Goal: Task Accomplishment & Management: Manage account settings

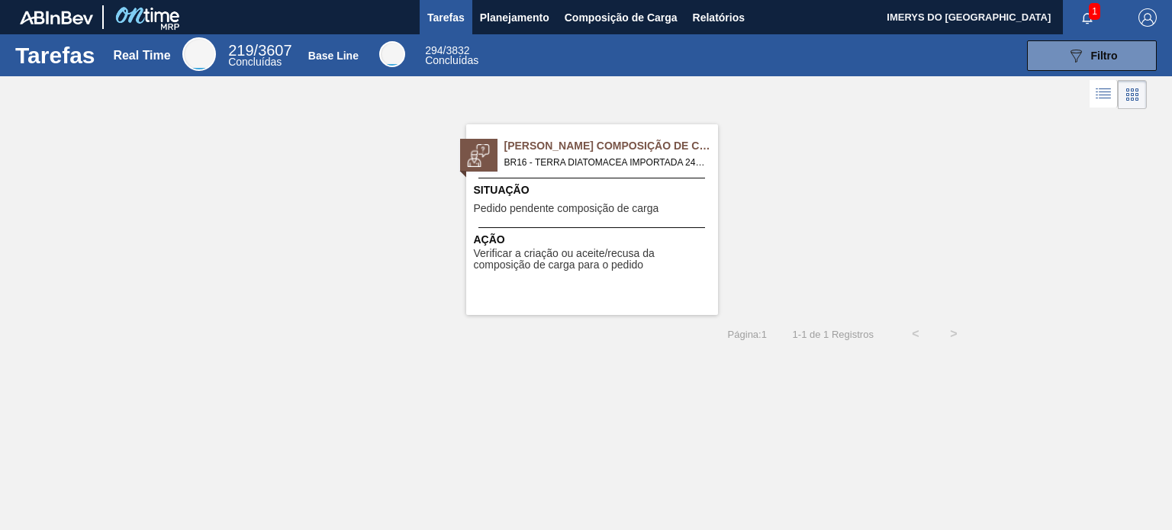
click at [585, 213] on span "Pedido pendente composição de carga" at bounding box center [566, 208] width 185 height 11
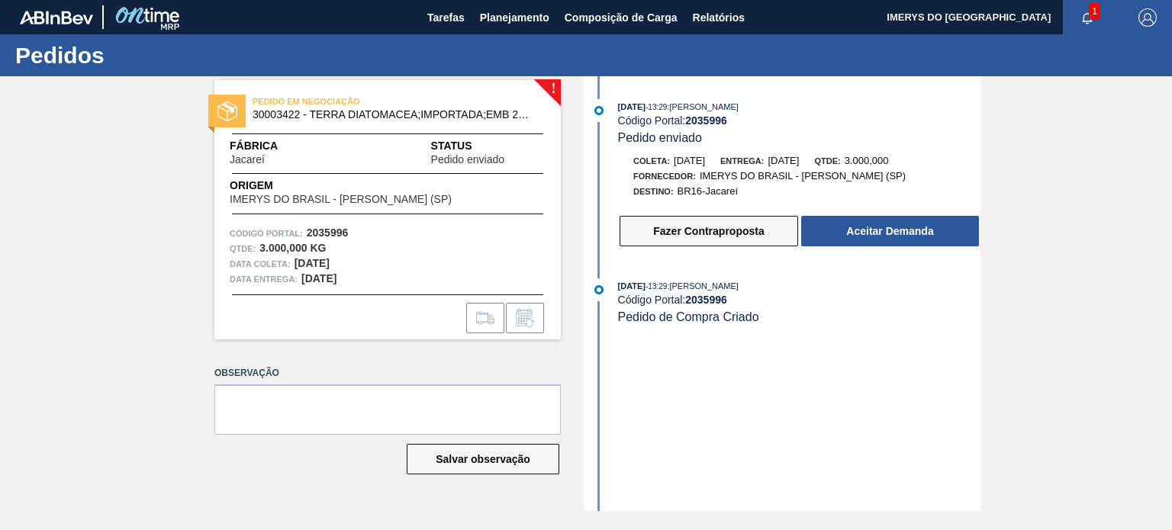
click at [682, 231] on button "Fazer Contraproposta" at bounding box center [709, 231] width 179 height 31
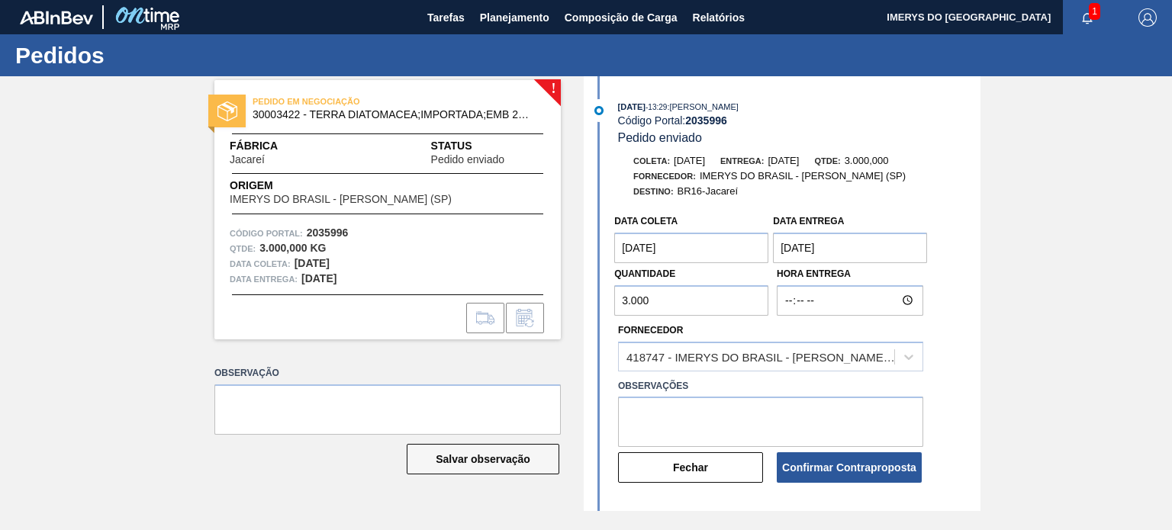
click at [742, 251] on coleta "[DATE]" at bounding box center [691, 248] width 154 height 31
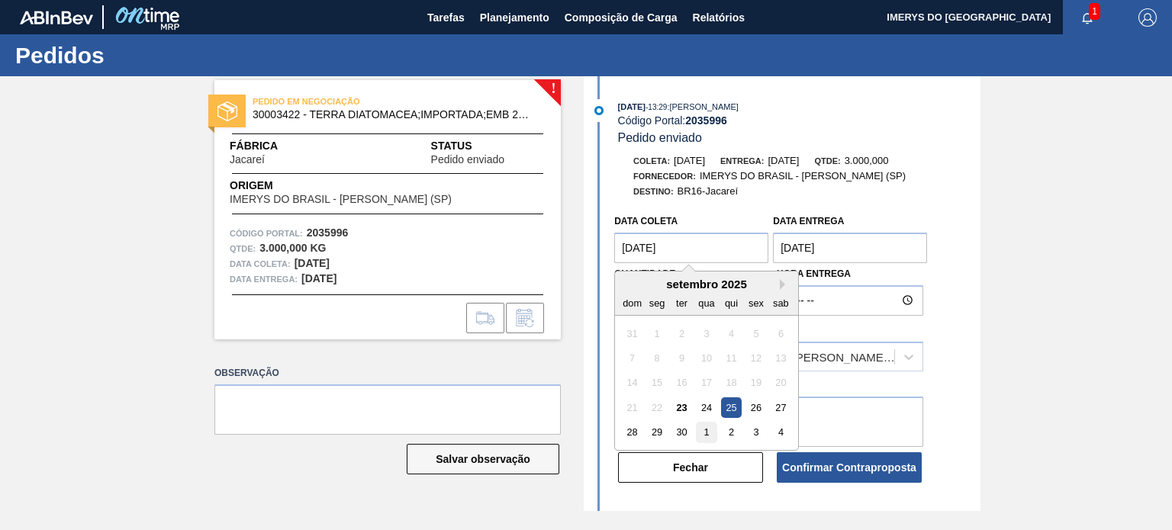
click at [703, 432] on div "1" at bounding box center [707, 432] width 21 height 21
type coleta "[DATE]"
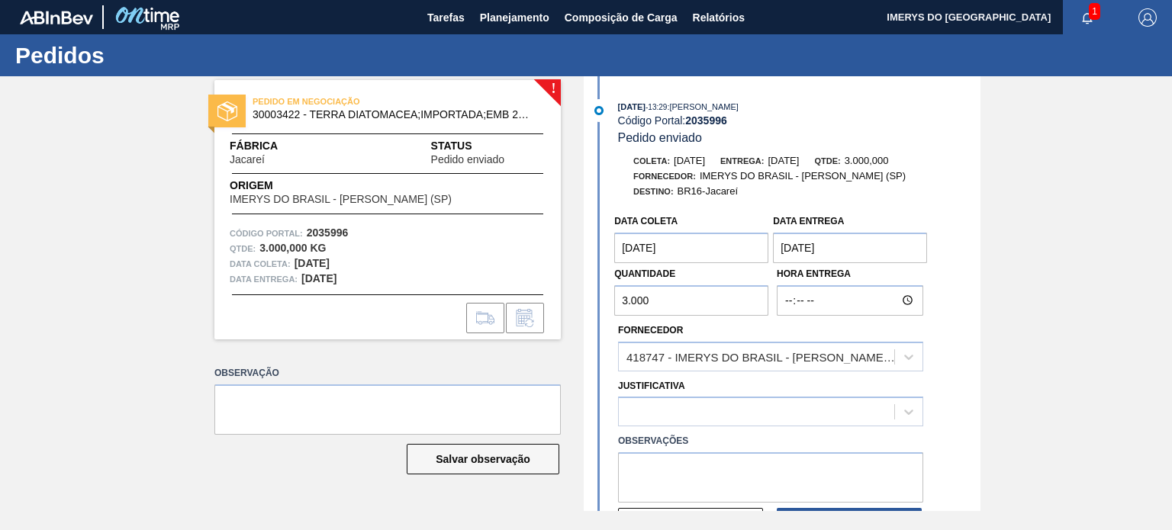
click at [878, 246] on entrega "02/10/2025" at bounding box center [850, 248] width 154 height 31
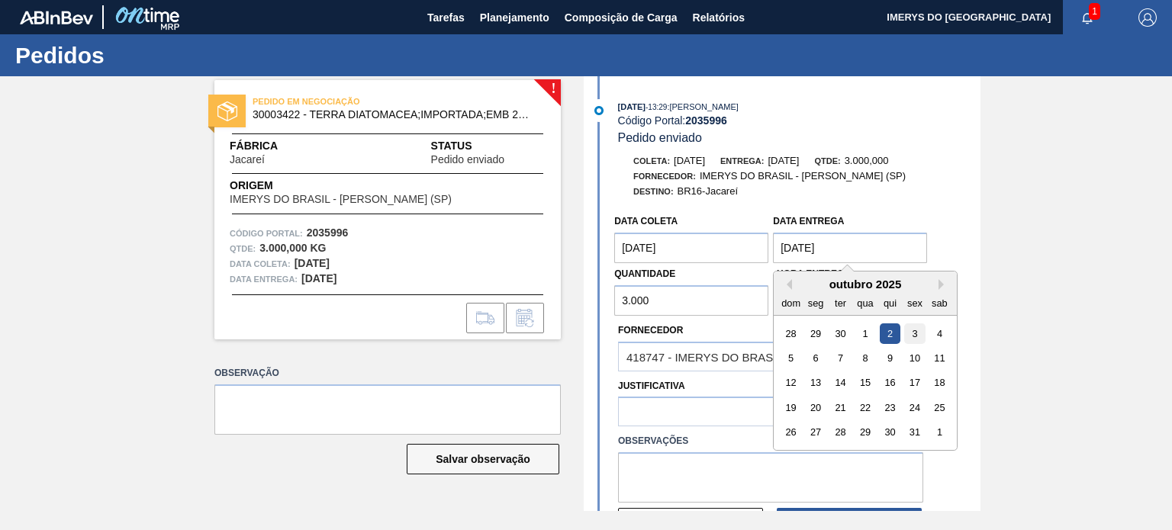
click at [913, 336] on div "3" at bounding box center [915, 333] width 21 height 21
type entrega "03/10/2025"
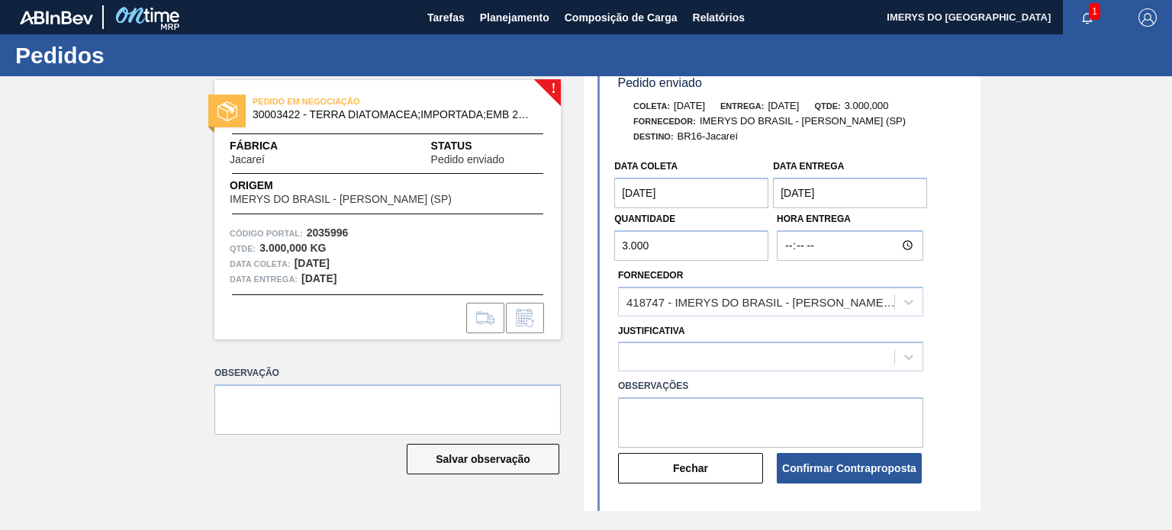
scroll to position [76, 0]
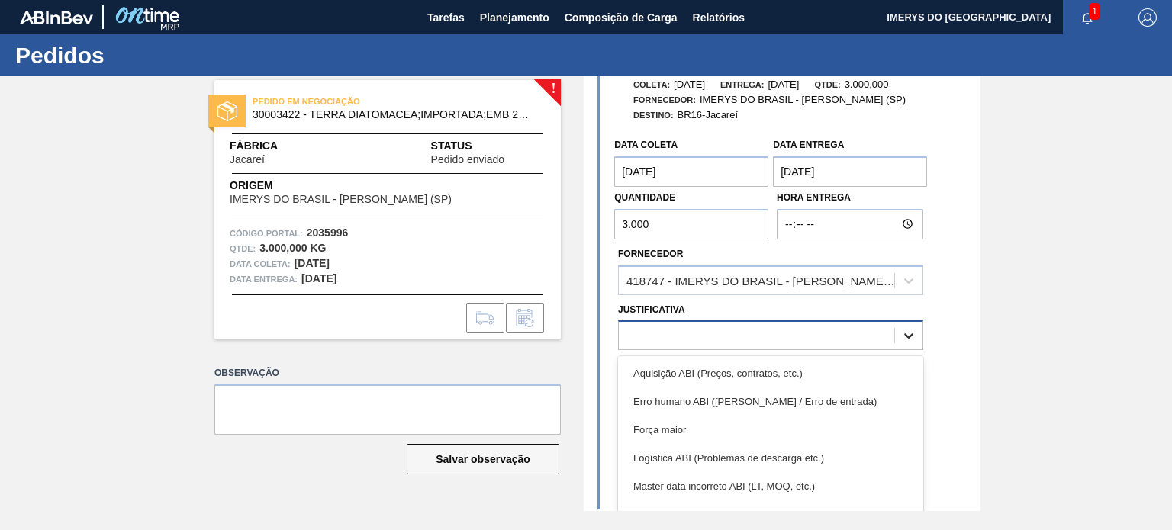
click at [900, 346] on div at bounding box center [908, 335] width 27 height 27
click at [817, 431] on div "Força maior" at bounding box center [770, 430] width 305 height 28
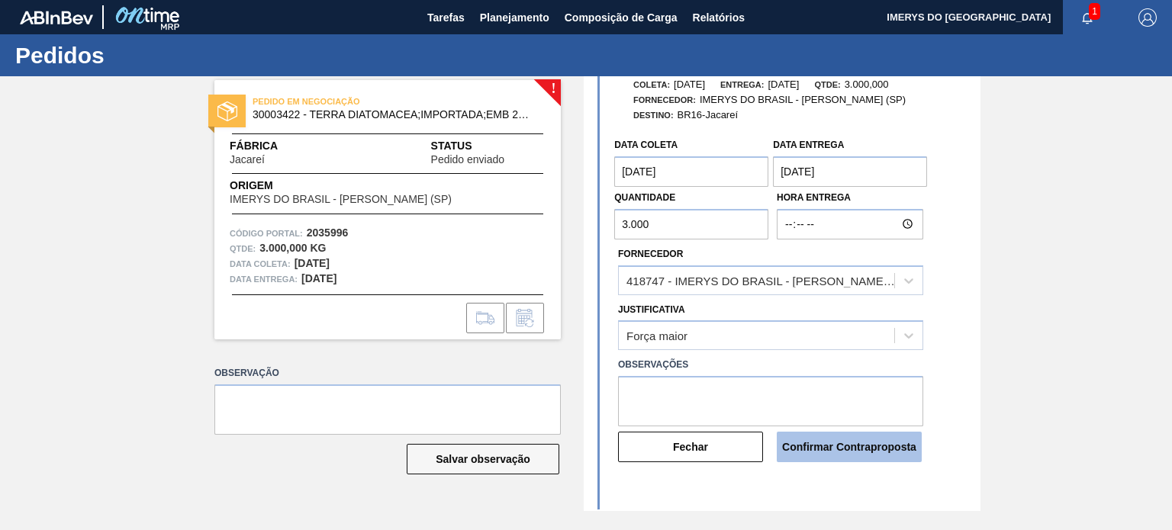
click at [827, 454] on button "Confirmar Contraproposta" at bounding box center [849, 447] width 145 height 31
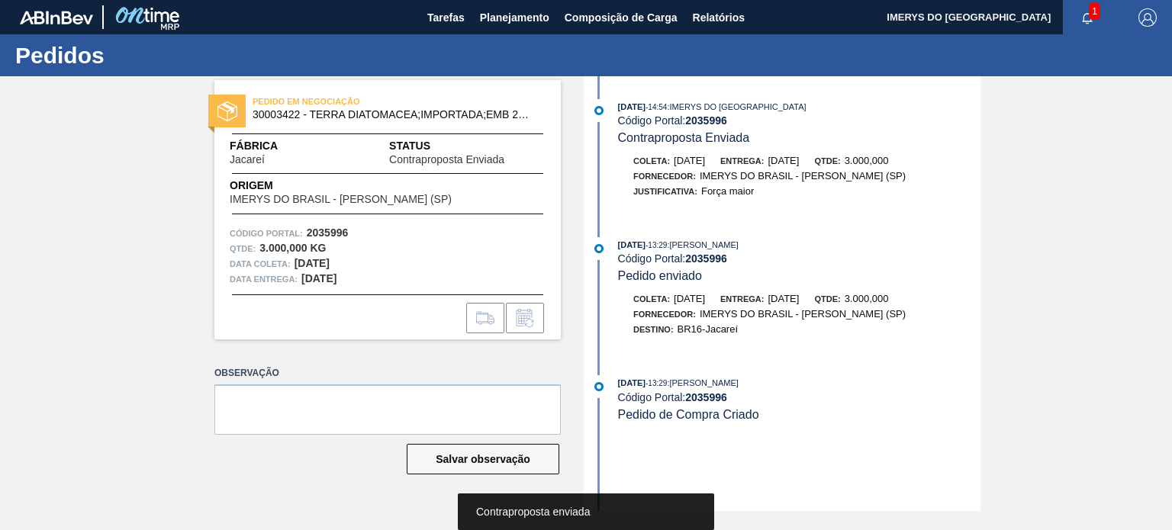
scroll to position [0, 0]
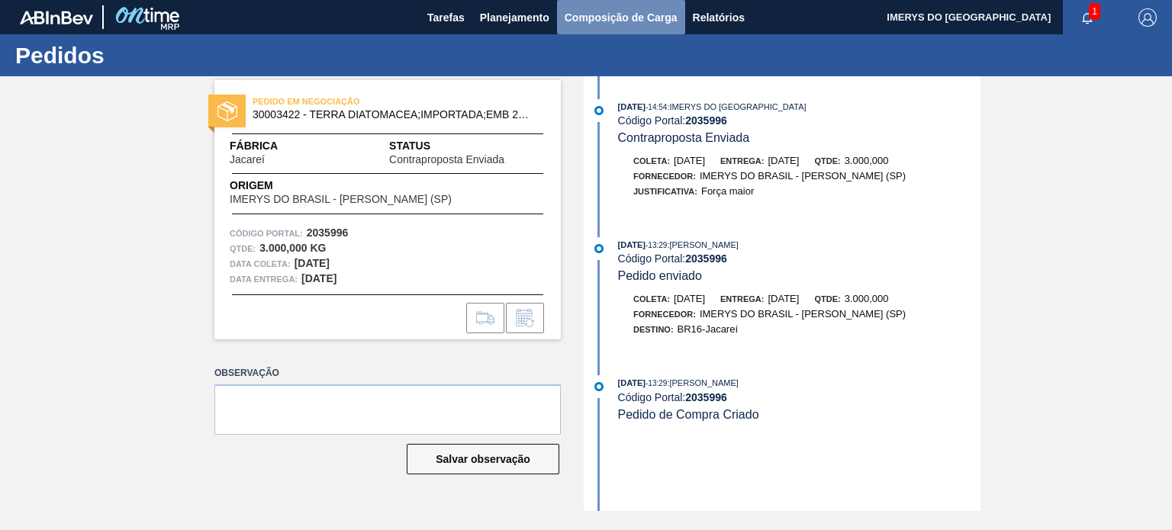
click at [635, 14] on span "Composição de Carga" at bounding box center [621, 17] width 113 height 18
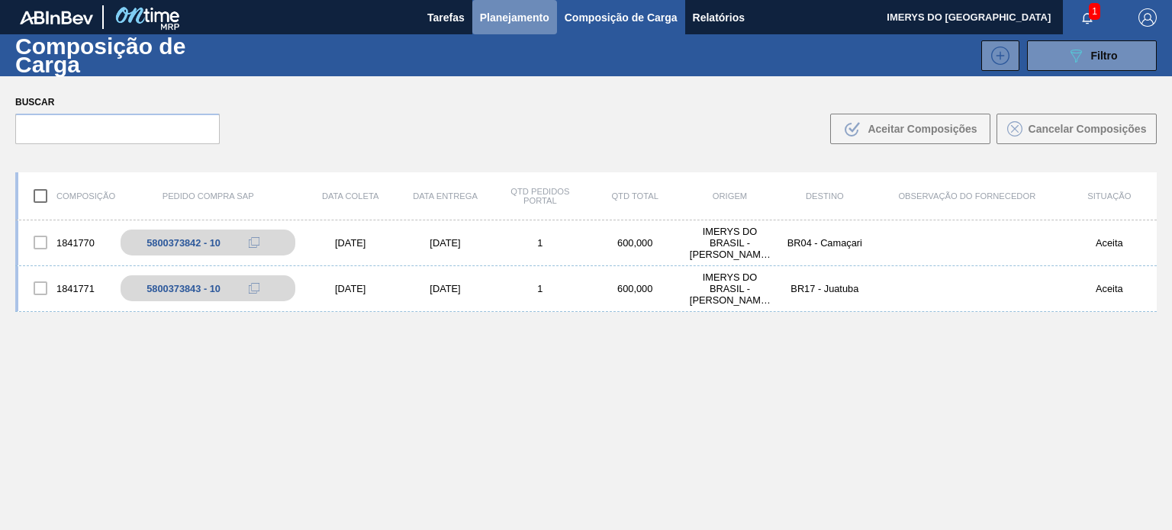
click at [518, 19] on span "Planejamento" at bounding box center [514, 17] width 69 height 18
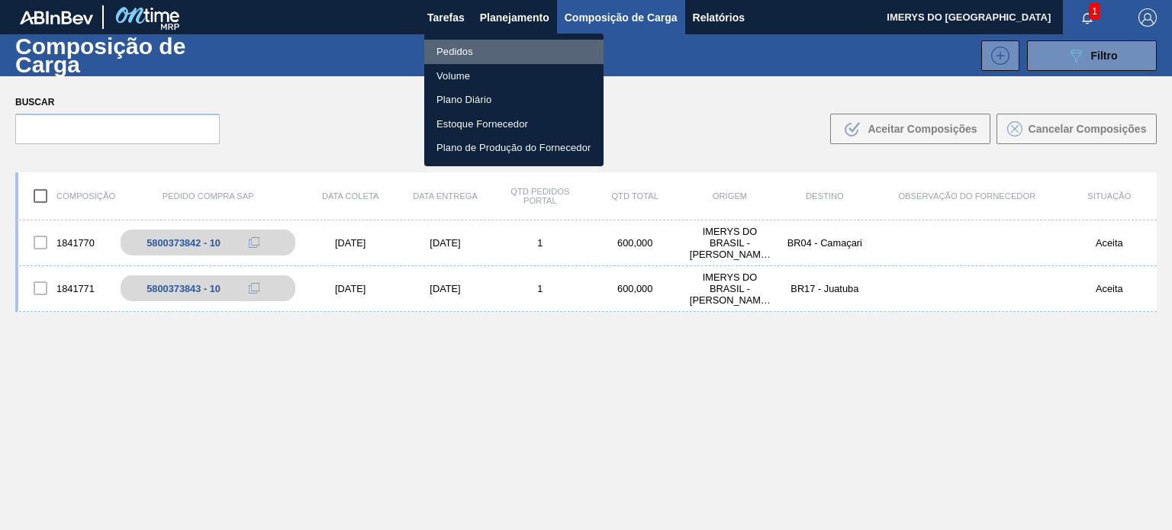
click at [461, 50] on li "Pedidos" at bounding box center [513, 52] width 179 height 24
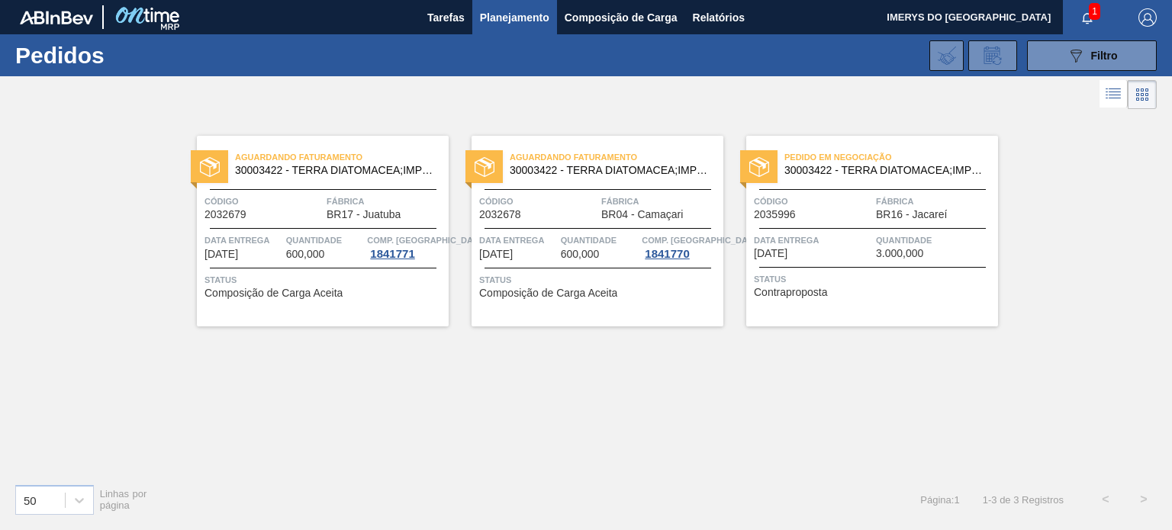
click at [817, 256] on div "Data entrega 02/10/2025" at bounding box center [813, 246] width 118 height 27
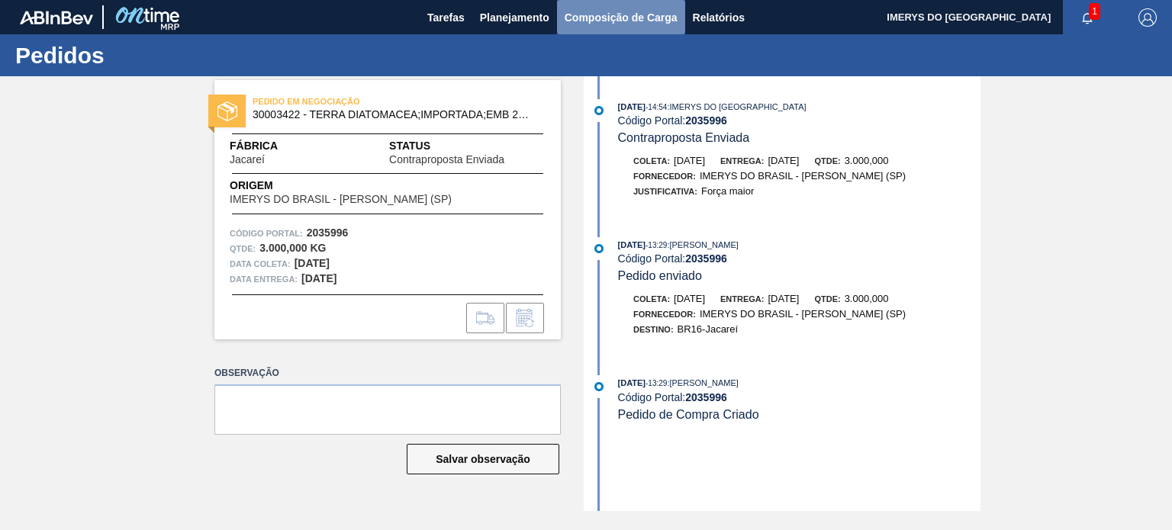
click at [641, 11] on span "Composição de Carga" at bounding box center [621, 17] width 113 height 18
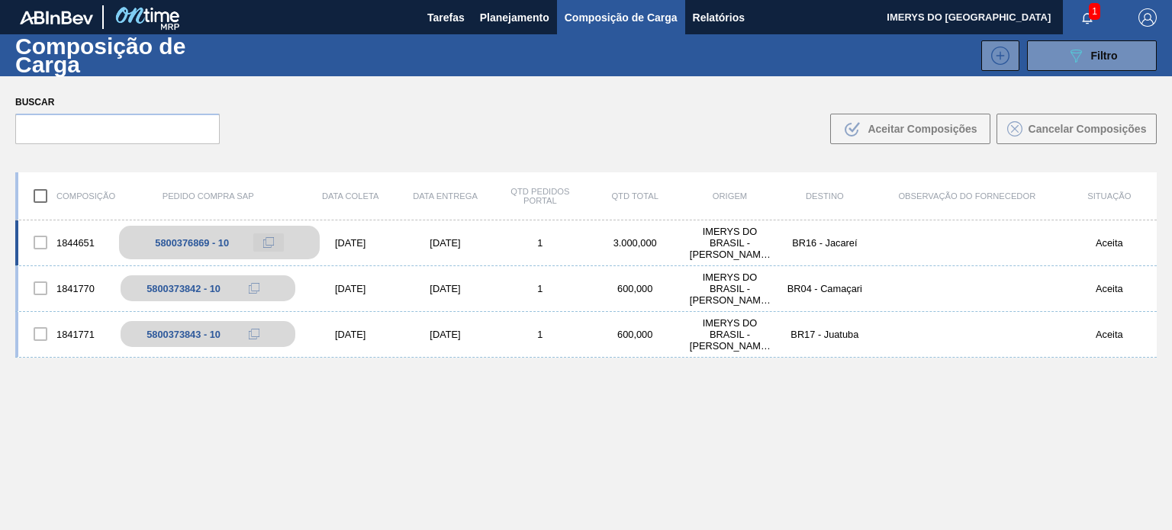
click at [269, 243] on icon at bounding box center [268, 242] width 11 height 11
